Goal: Transaction & Acquisition: Download file/media

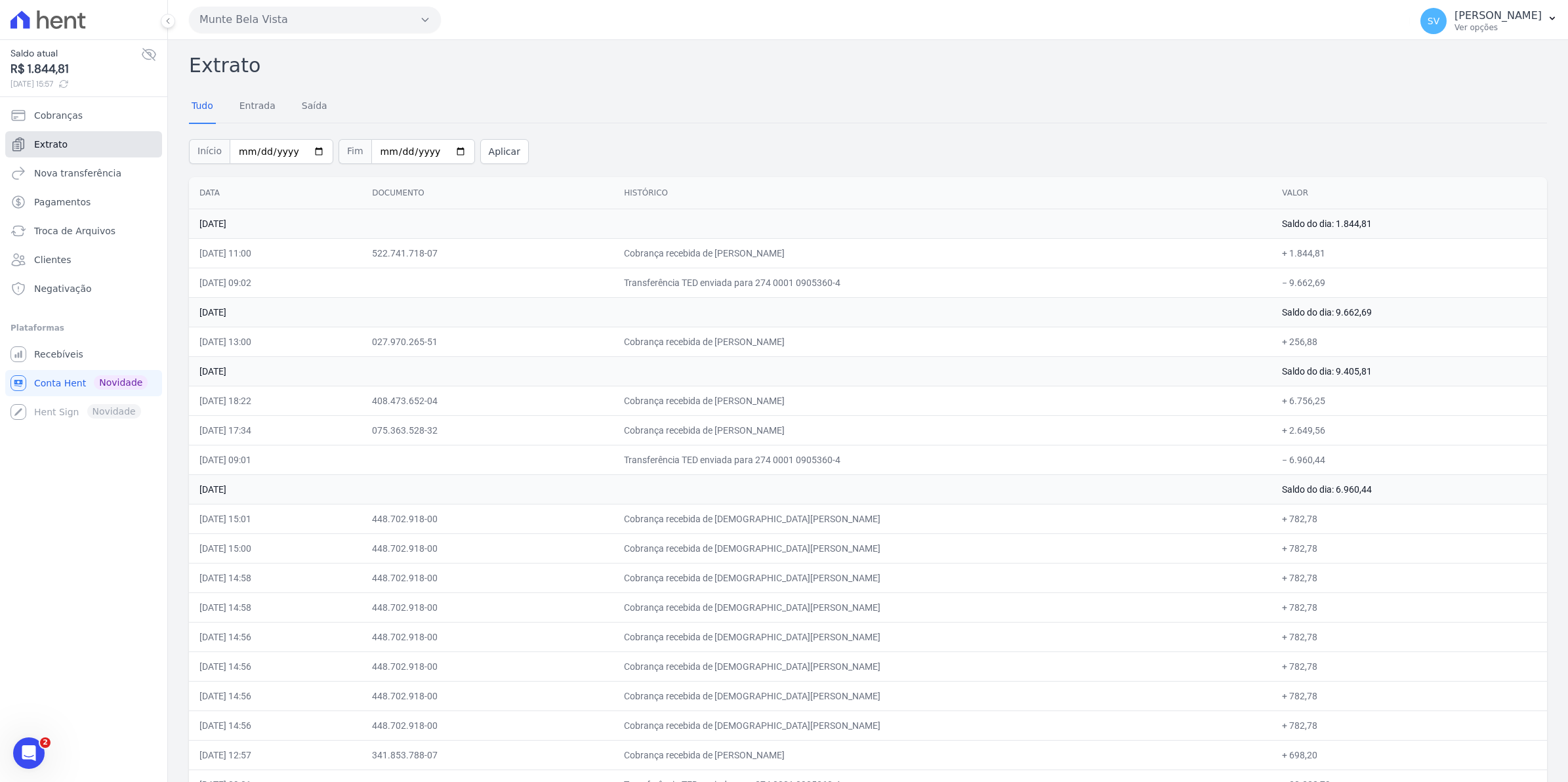
click at [38, 141] on span "Extrato" at bounding box center [50, 144] width 33 height 13
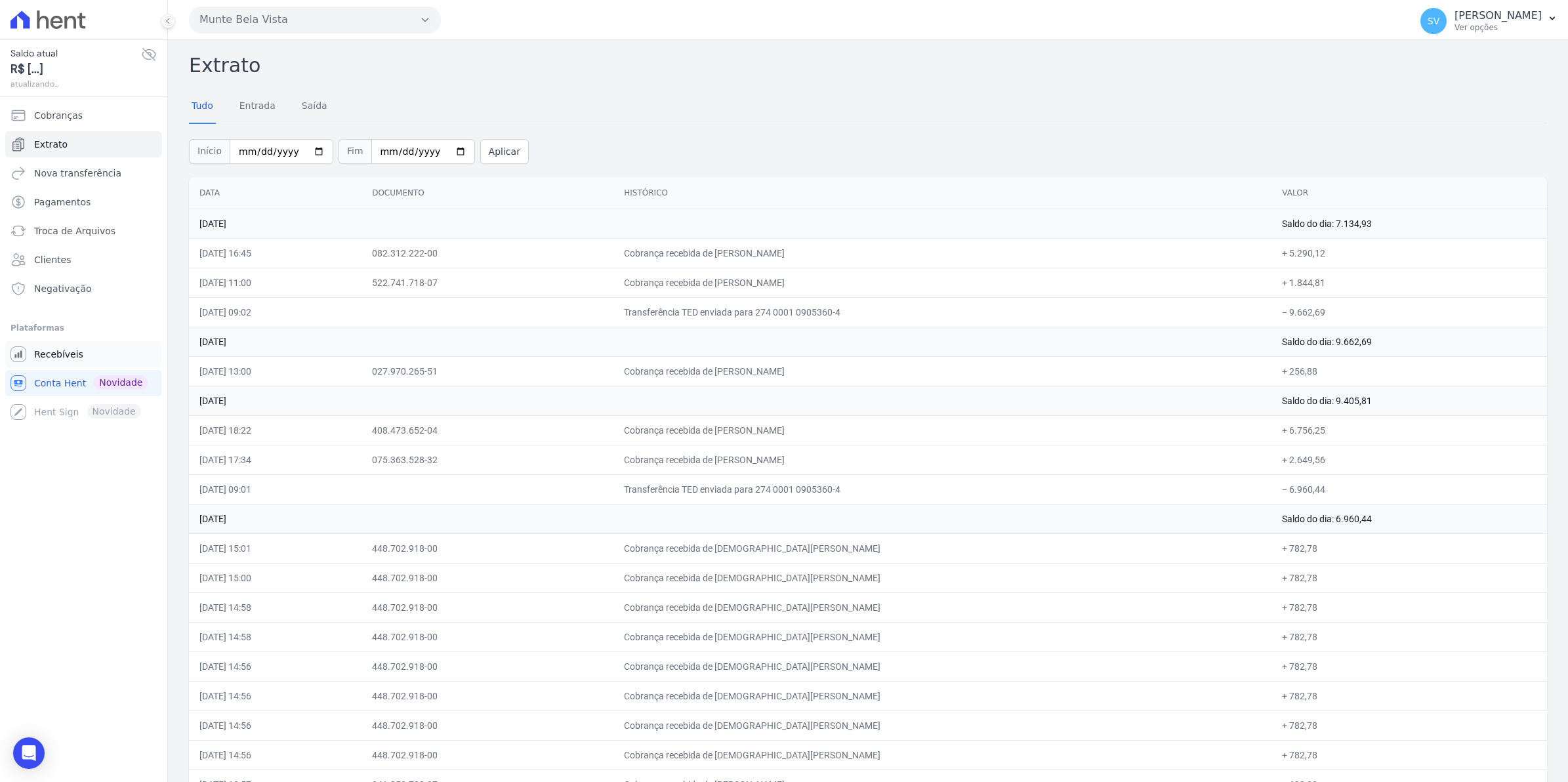
click at [81, 353] on link "Recebíveis" at bounding box center [83, 354] width 157 height 26
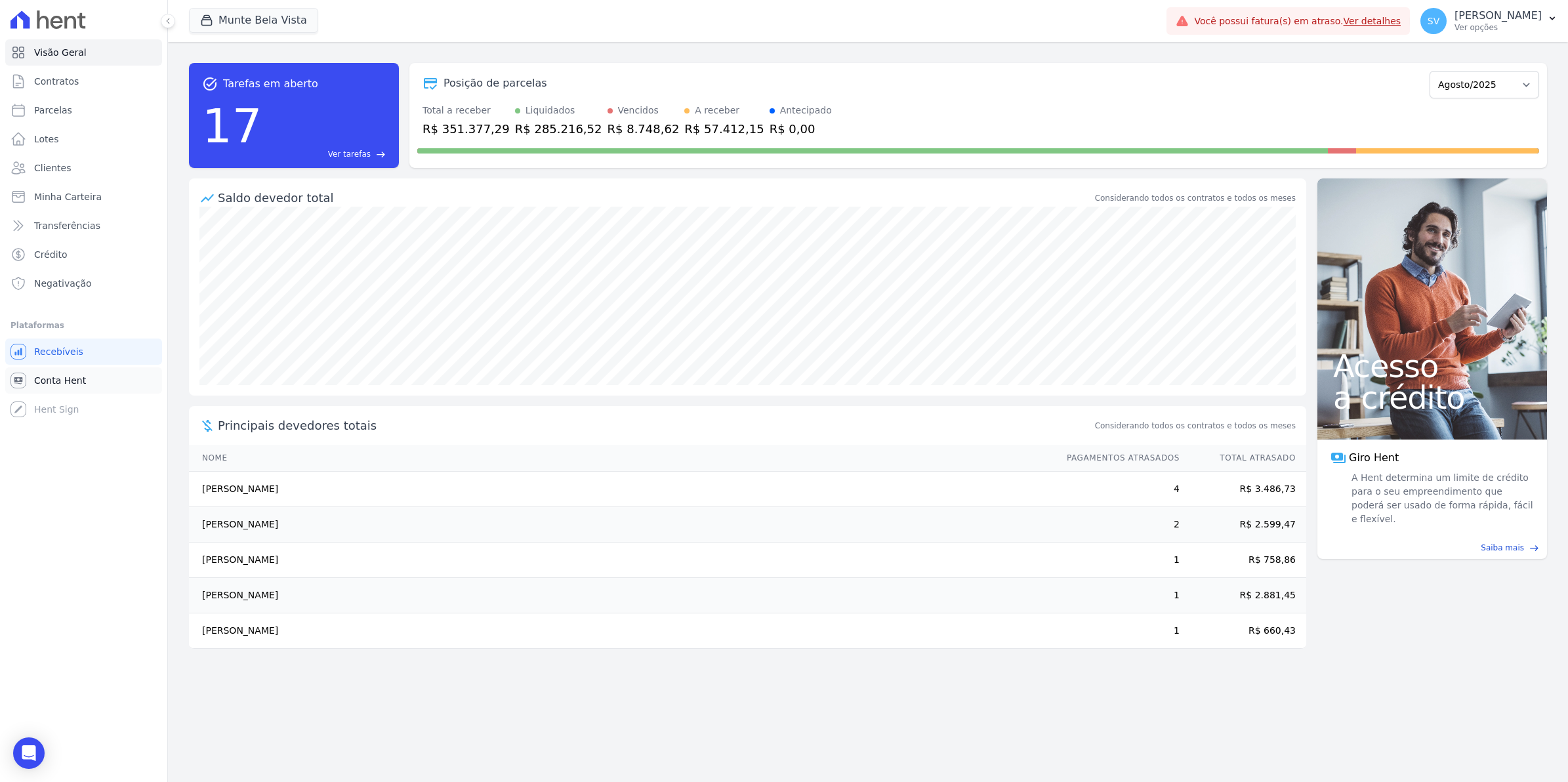
click at [63, 379] on span "Conta Hent" at bounding box center [60, 380] width 52 height 13
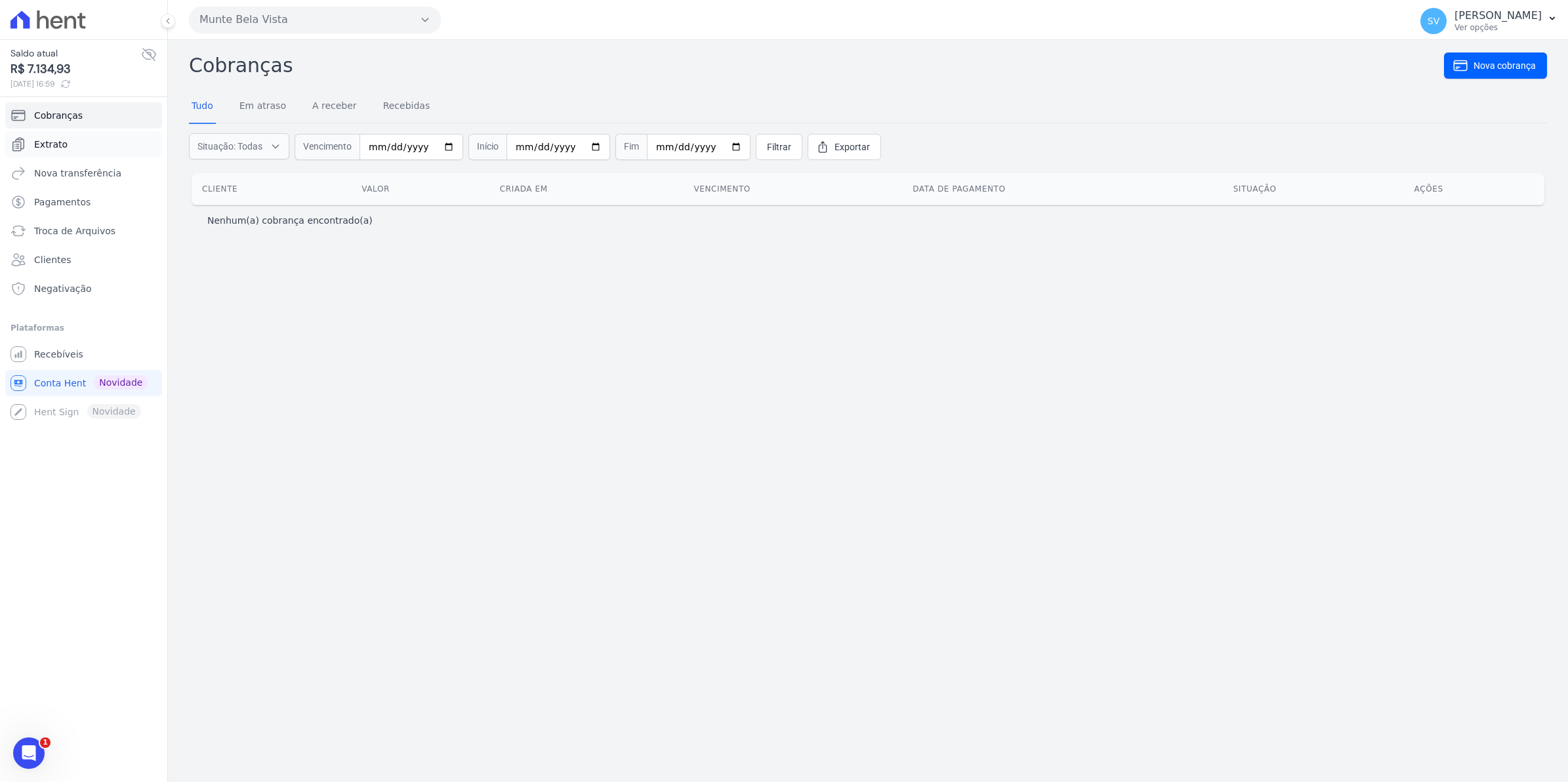
click at [59, 136] on link "Extrato" at bounding box center [83, 144] width 157 height 26
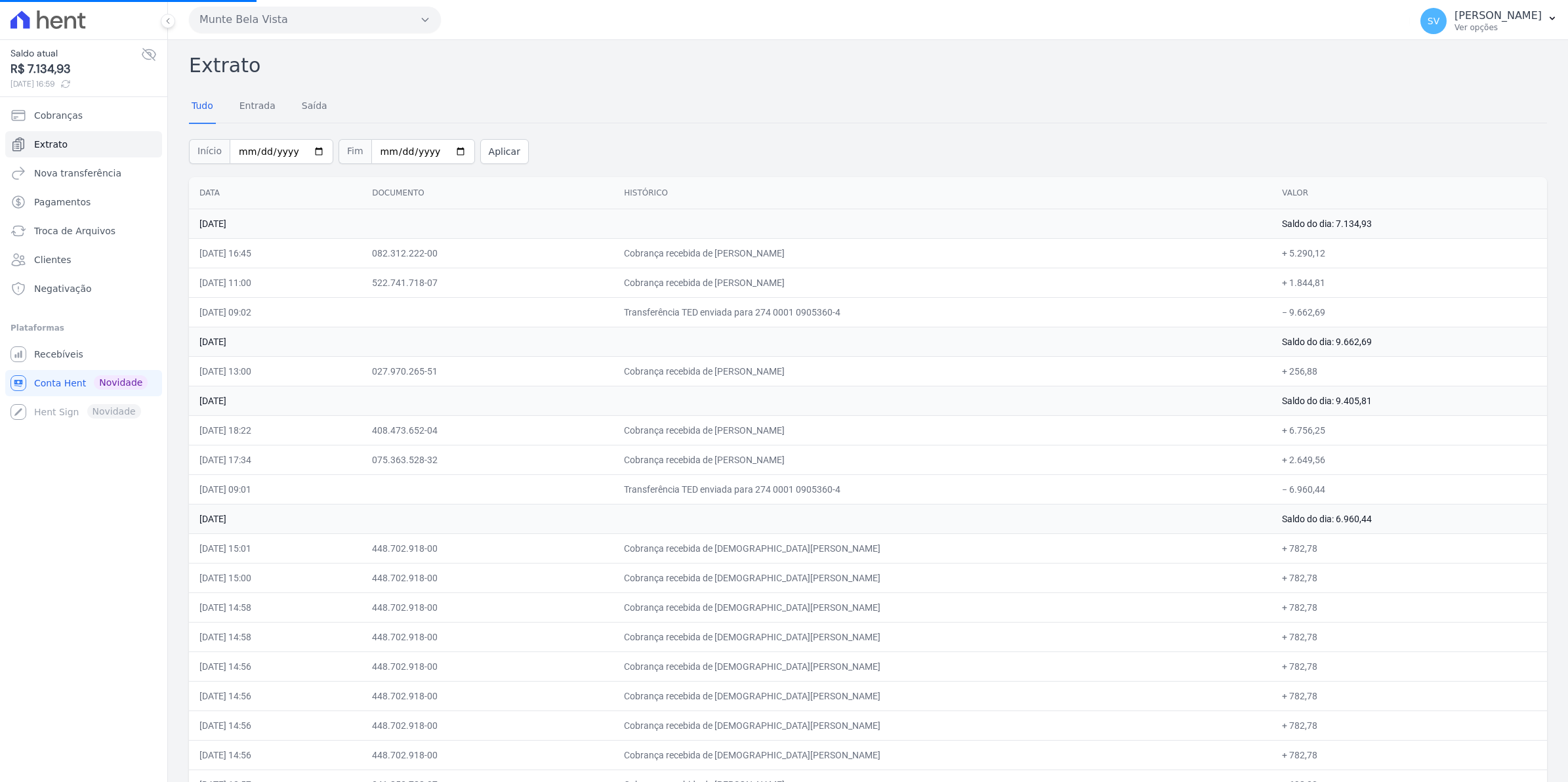
click at [59, 340] on li "Plataformas Você não possui Hent Sign ativado. Para saber mais, fale com a equi…" at bounding box center [84, 373] width 146 height 105
click at [66, 347] on span "Recebíveis" at bounding box center [58, 354] width 49 height 13
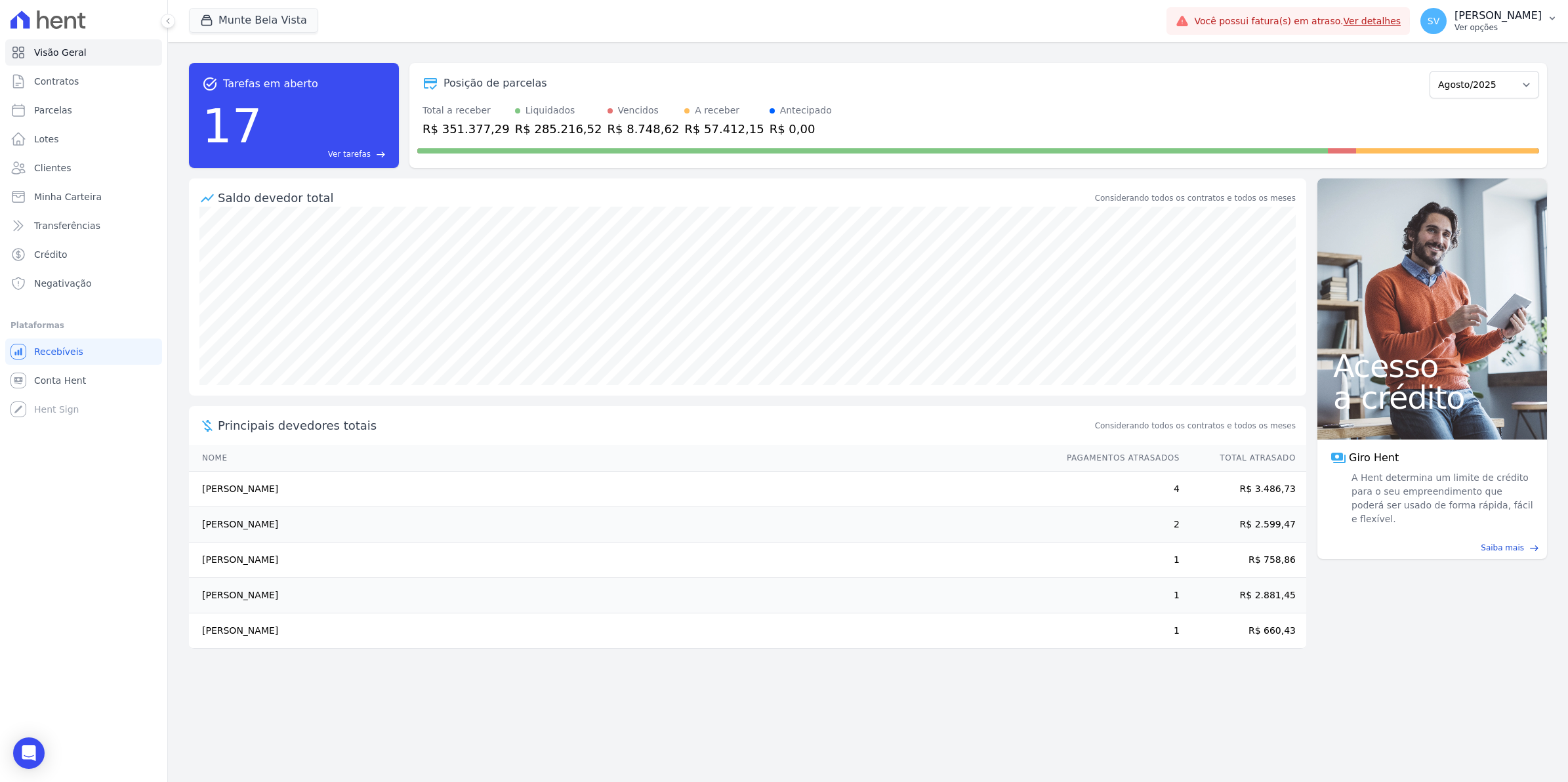
click at [1447, 13] on span "SV" at bounding box center [1433, 21] width 26 height 26
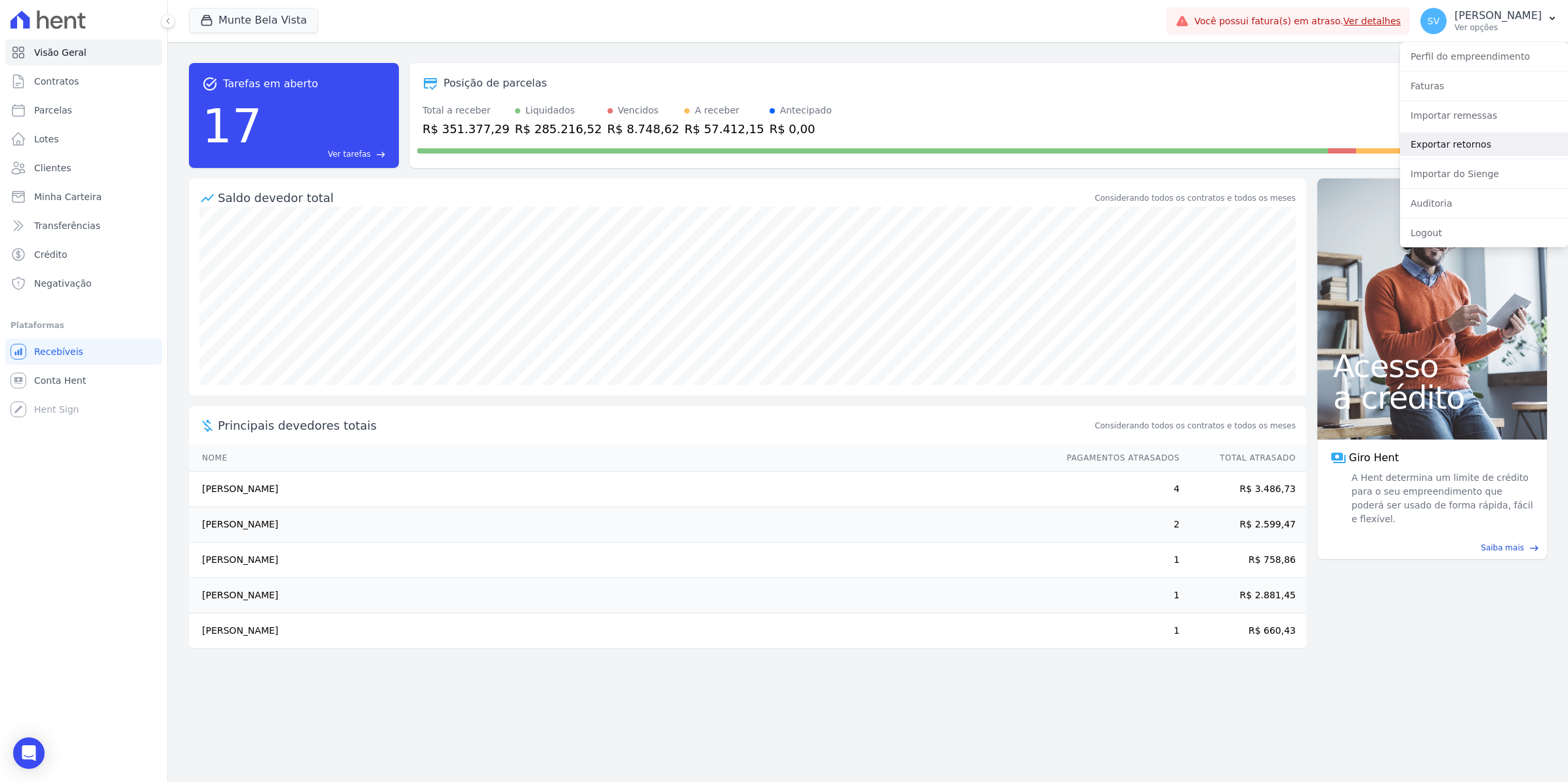
click at [1455, 153] on link "Exportar retornos" at bounding box center [1484, 144] width 168 height 23
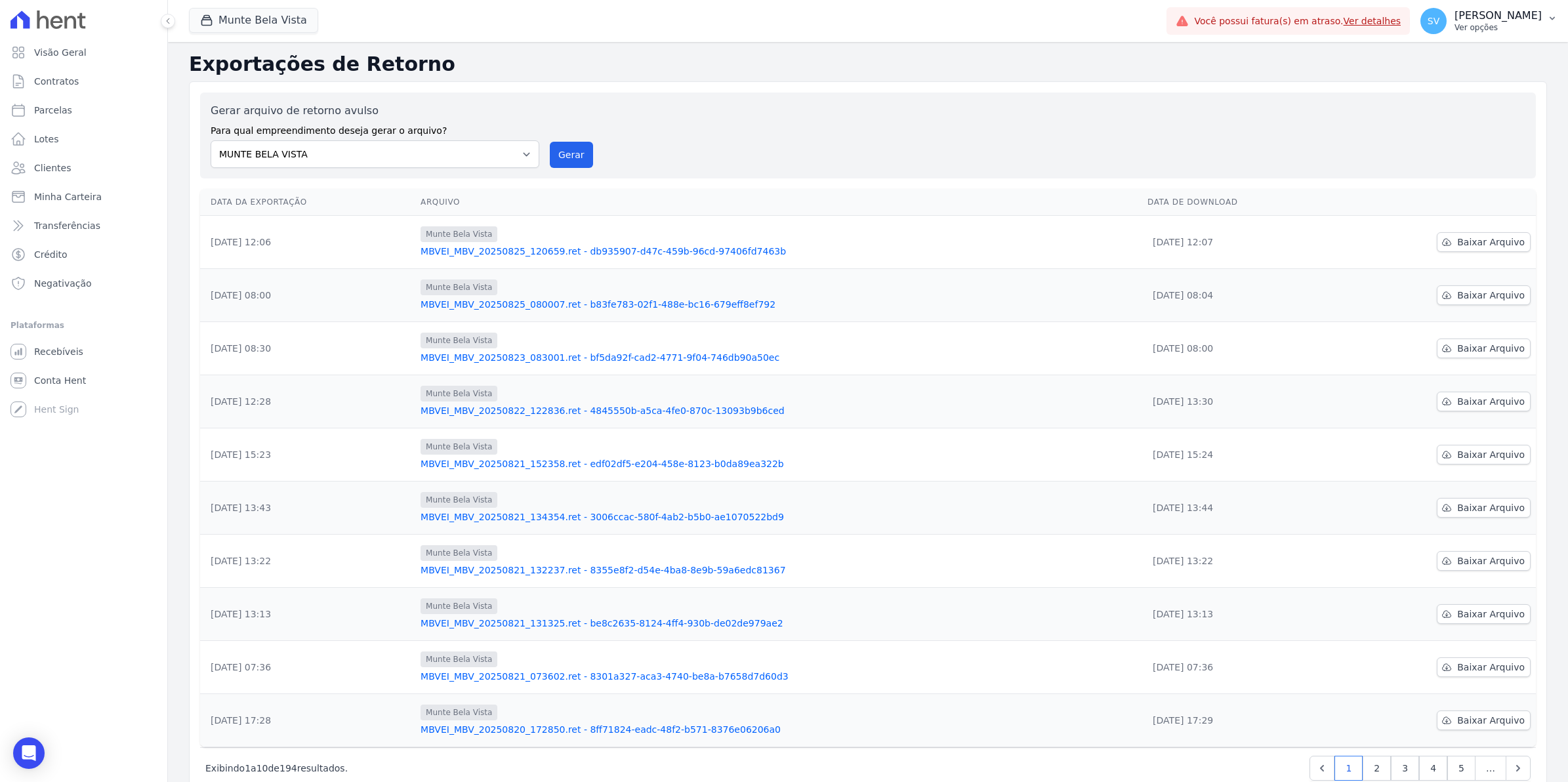
click at [1439, 21] on span "SV" at bounding box center [1434, 21] width 12 height 9
click at [1464, 139] on link "Exportar retornos" at bounding box center [1484, 144] width 168 height 23
click at [1447, 27] on span "SV" at bounding box center [1433, 21] width 26 height 26
click at [1458, 144] on link "Exportar retornos" at bounding box center [1484, 144] width 168 height 23
click at [539, 145] on div "Gerar arquivo de retorno avulso Para qual empreendimento deseja gerar o arquivo…" at bounding box center [867, 135] width 1315 height 65
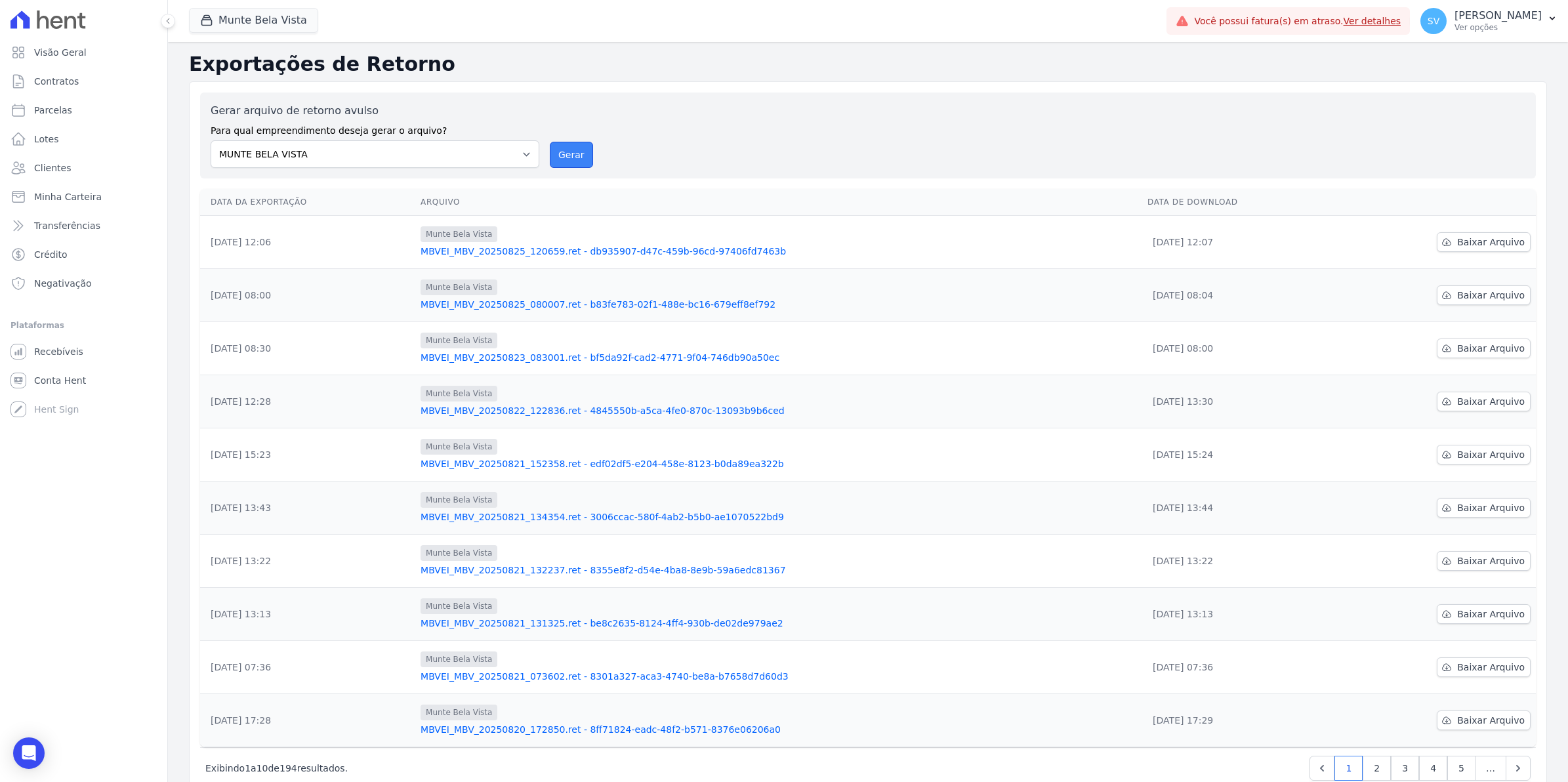
click at [558, 158] on button "Gerar" at bounding box center [571, 154] width 43 height 26
click at [1470, 246] on span "Baixar Arquivo" at bounding box center [1491, 242] width 67 height 13
